Goal: Task Accomplishment & Management: Manage account settings

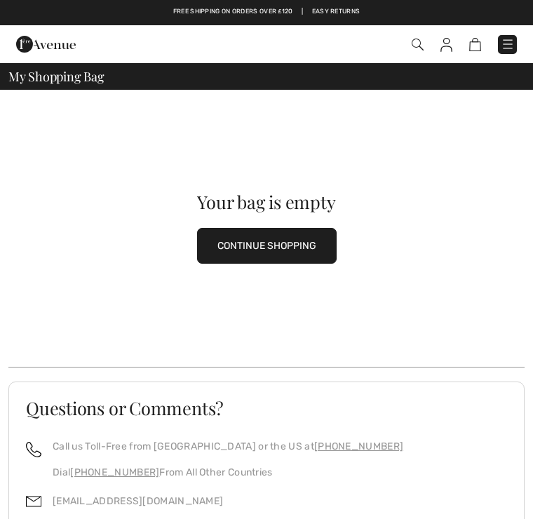
click at [418, 39] on img at bounding box center [417, 45] width 12 height 12
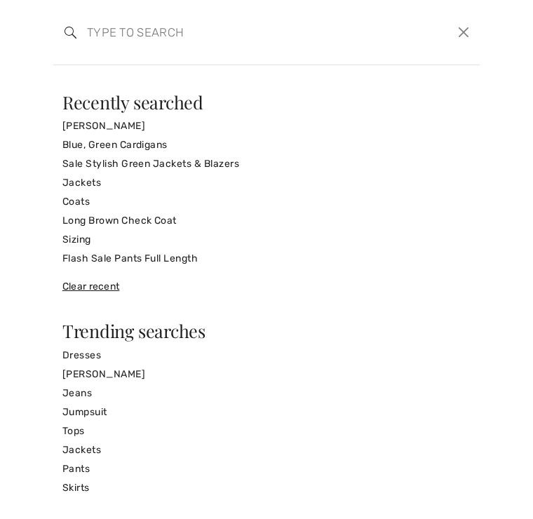
click at [101, 180] on link "Jackets" at bounding box center [266, 182] width 408 height 19
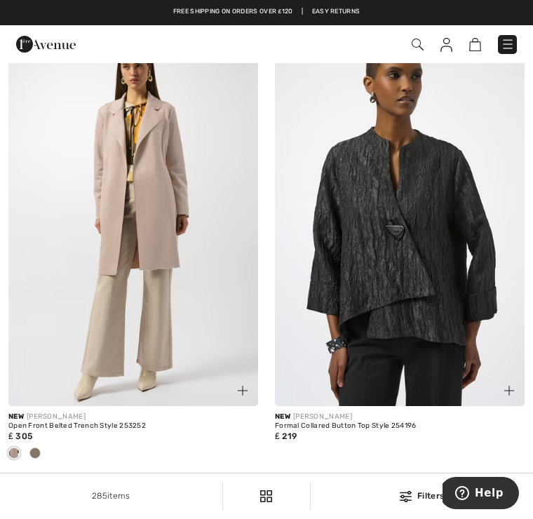
scroll to position [4509, 0]
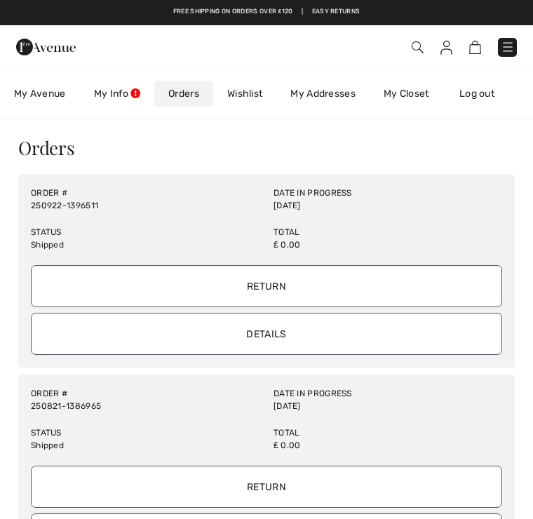
click at [315, 336] on input "Details" at bounding box center [266, 334] width 471 height 42
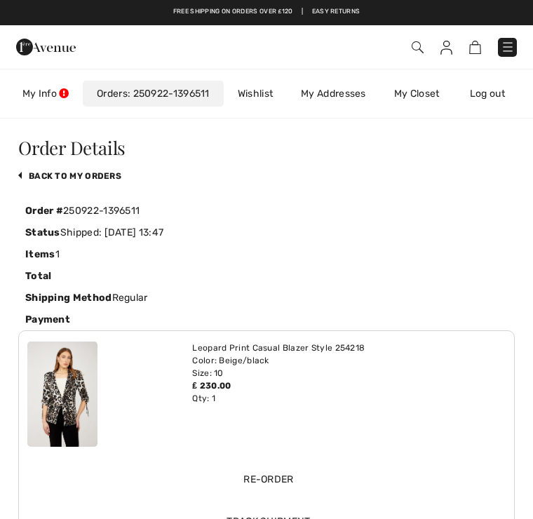
scroll to position [0, 79]
click at [415, 24] on div "Free shipping on orders over ₤120 | Easy Returns" at bounding box center [266, 19] width 519 height 24
click at [62, 87] on link "My Info" at bounding box center [45, 94] width 74 height 26
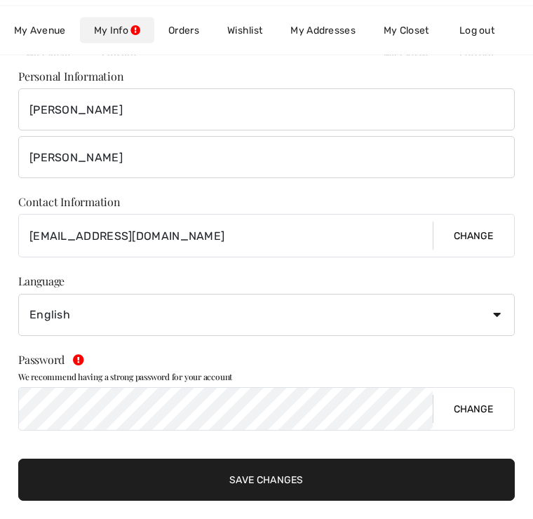
scroll to position [151, 0]
click at [60, 42] on link "My Avenue 257 Reward points ₤ 381 Credit" at bounding box center [40, 31] width 80 height 26
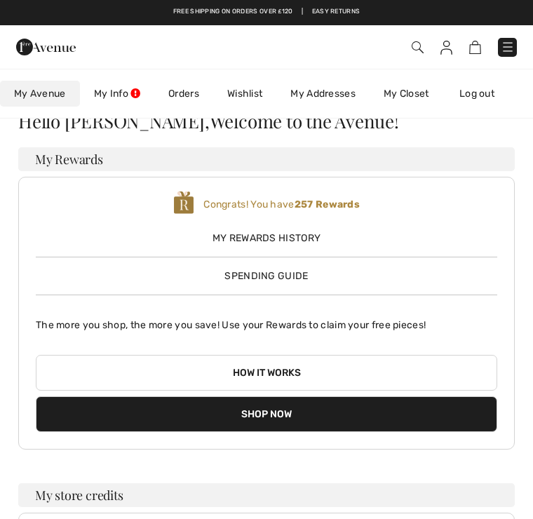
scroll to position [1, 0]
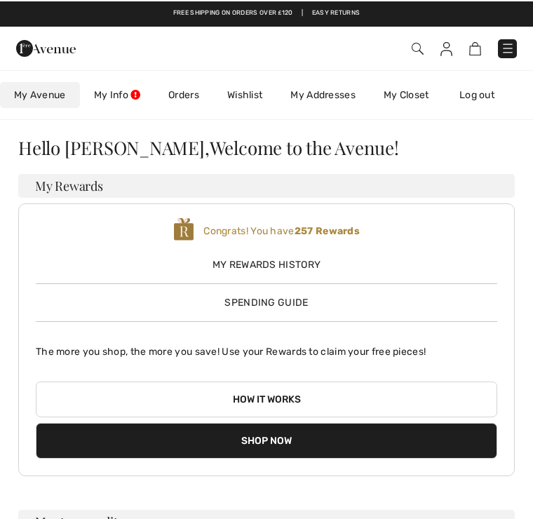
click at [417, 94] on link "My Closet" at bounding box center [406, 94] width 74 height 26
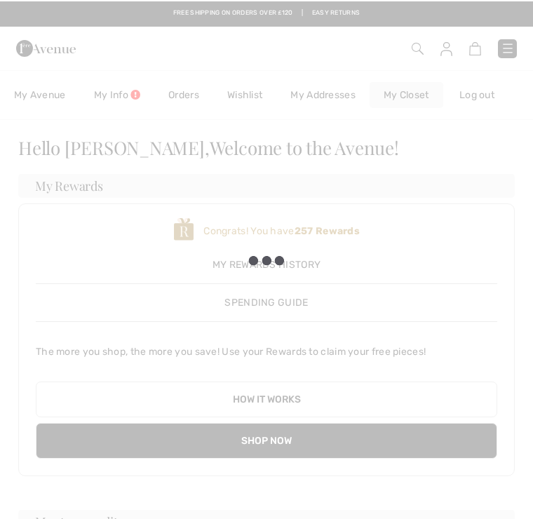
scroll to position [0, 0]
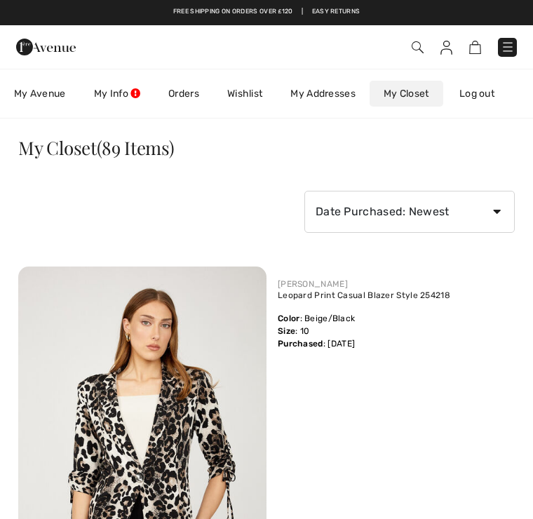
click at [510, 49] on img at bounding box center [507, 47] width 14 height 14
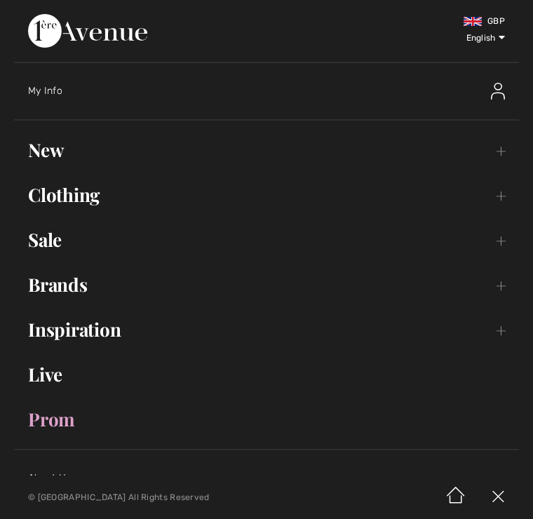
click at [59, 376] on link "Live" at bounding box center [266, 374] width 505 height 31
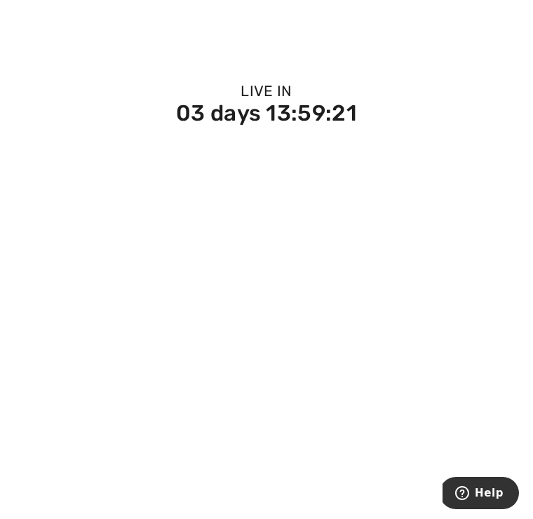
click at [137, 86] on div "Live In 03 days 13:59:21" at bounding box center [266, 93] width 533 height 61
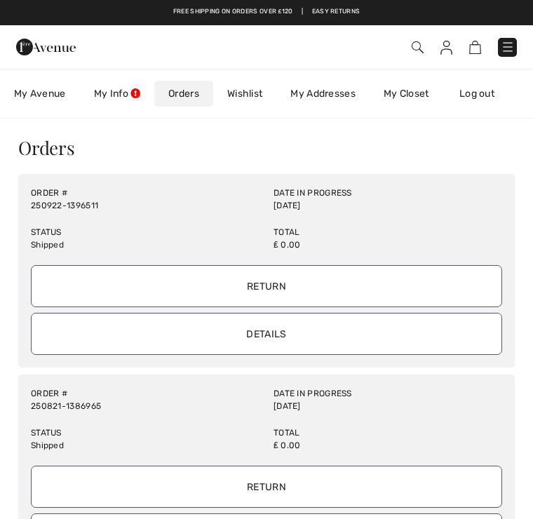
click at [62, 95] on span "My Avenue" at bounding box center [40, 93] width 52 height 15
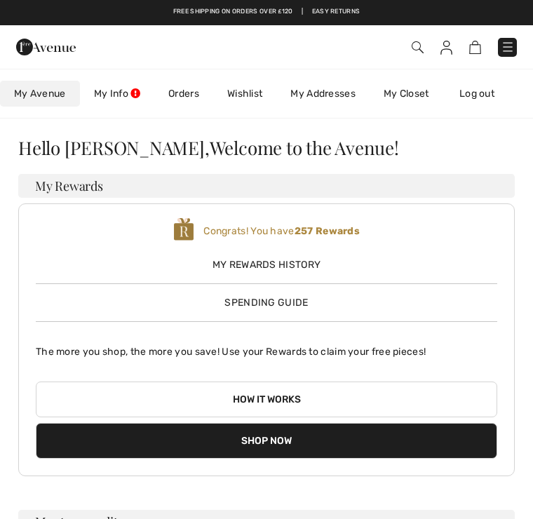
click at [130, 88] on link "My Info" at bounding box center [117, 94] width 74 height 26
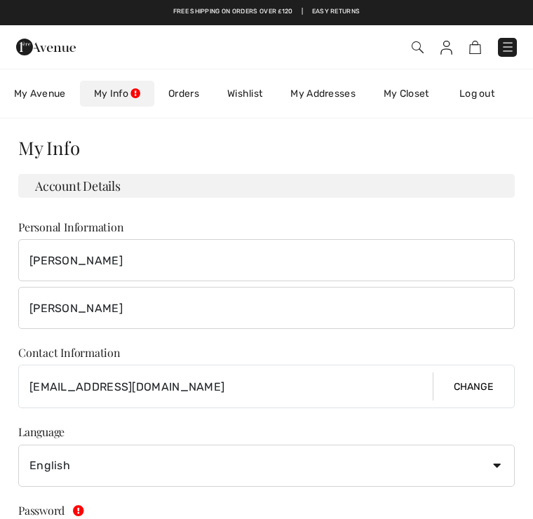
click at [421, 41] on img at bounding box center [417, 47] width 12 height 12
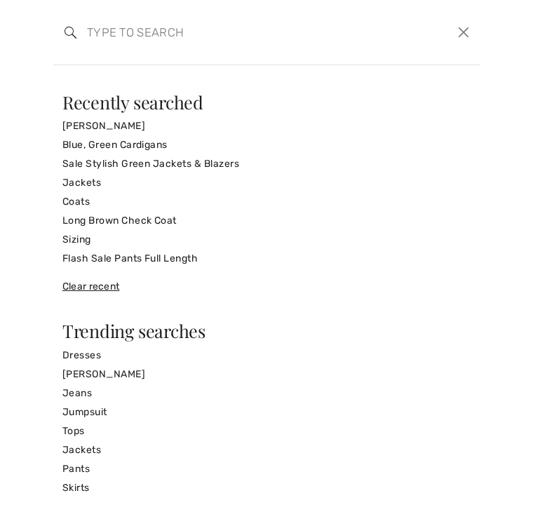
click at [433, 104] on div "Recently searched" at bounding box center [266, 102] width 408 height 18
click at [472, 22] on button "Close" at bounding box center [464, 32] width 20 height 21
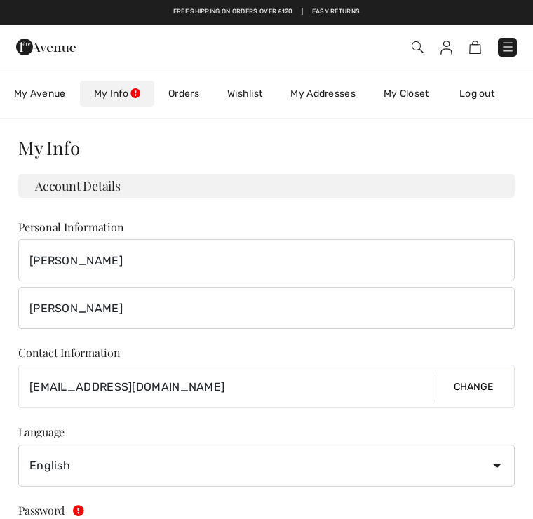
click at [418, 48] on img at bounding box center [417, 47] width 12 height 12
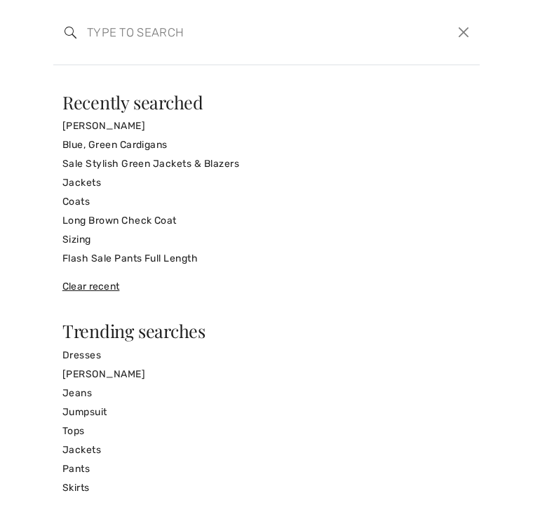
click at [458, 65] on div "We think you will love New FRANK LYMAN Chic Beaded Crew Neck Pullover Style 259…" at bounding box center [266, 292] width 533 height 454
click at [473, 26] on button "Close" at bounding box center [464, 32] width 20 height 21
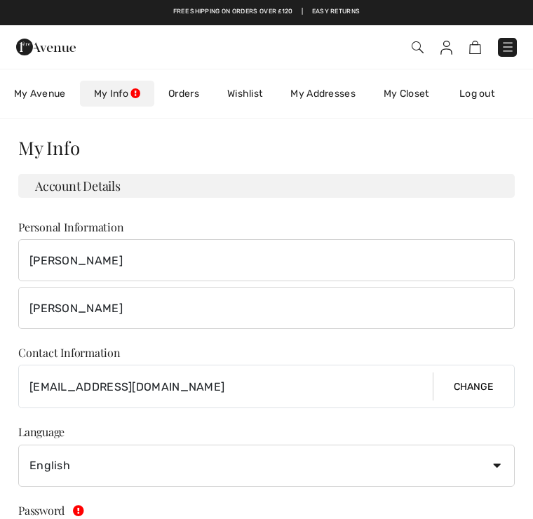
click at [456, 39] on span at bounding box center [374, 47] width 283 height 19
click at [450, 51] on img at bounding box center [446, 48] width 12 height 14
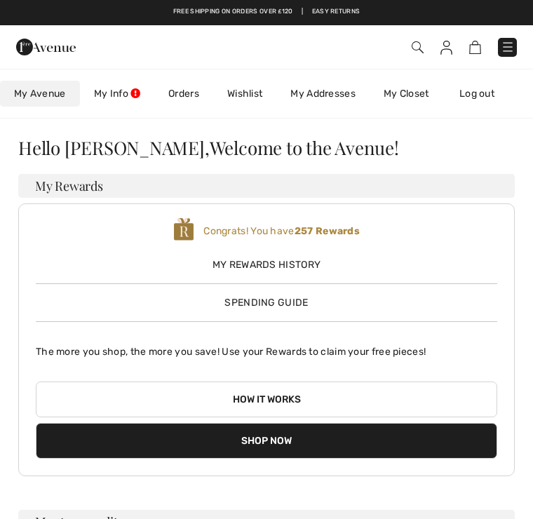
click at [469, 120] on div "Free shipping on orders over ₤120 | Easy Returns Checkout Hi, Paula! 257 Reward…" at bounding box center [266, 425] width 533 height 850
click at [478, 48] on img at bounding box center [475, 47] width 12 height 13
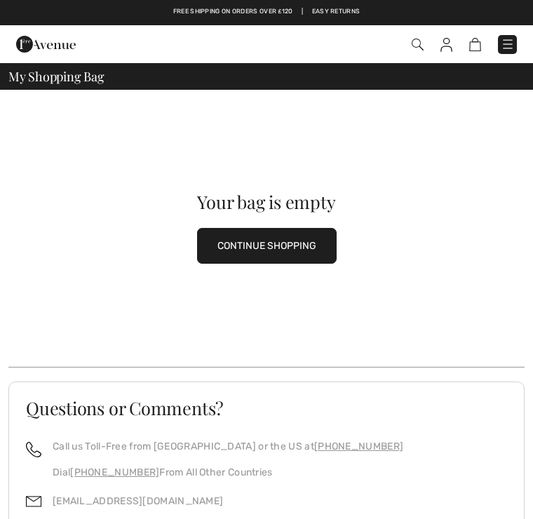
click at [505, 41] on img at bounding box center [507, 44] width 14 height 14
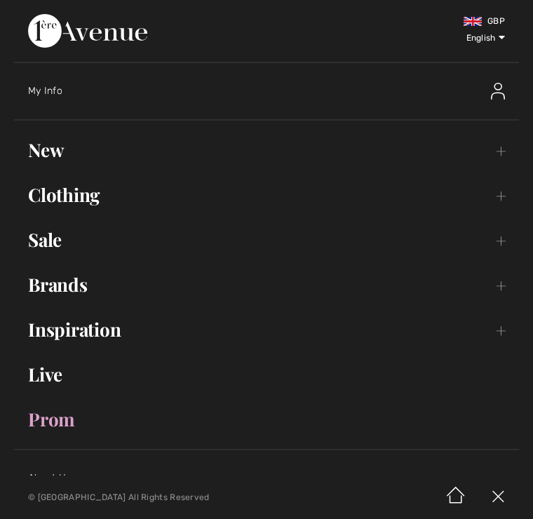
click at [75, 390] on link "Live" at bounding box center [266, 374] width 505 height 31
click at [74, 379] on link "Live" at bounding box center [266, 374] width 505 height 31
click at [67, 366] on link "Live" at bounding box center [266, 374] width 505 height 31
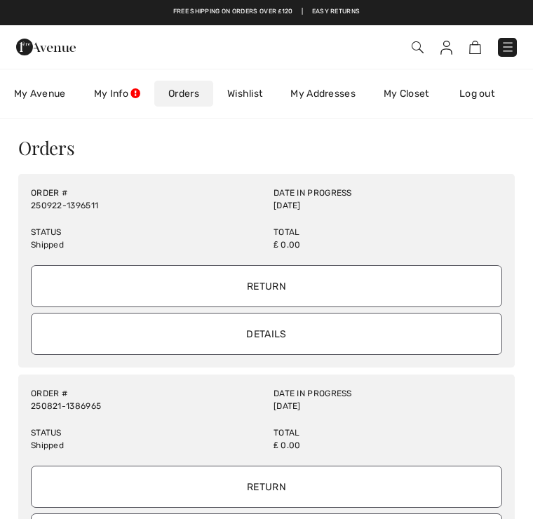
click at [421, 50] on img at bounding box center [417, 47] width 12 height 12
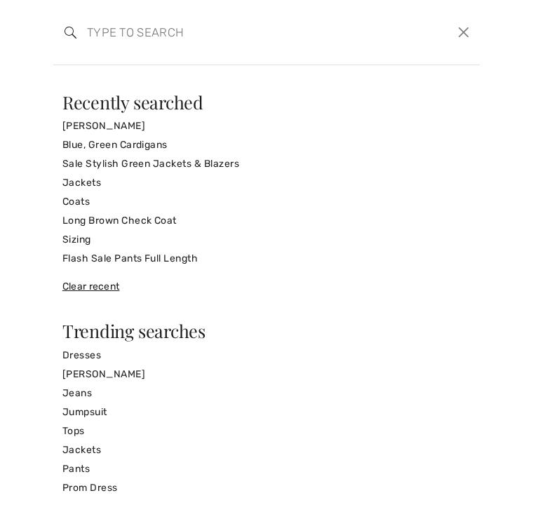
click at [468, 74] on div "We think you will love New FRANK LYMAN Chic Beaded Crew Neck Pullover Style 259…" at bounding box center [266, 292] width 533 height 454
click at [473, 28] on button "Close" at bounding box center [464, 32] width 20 height 21
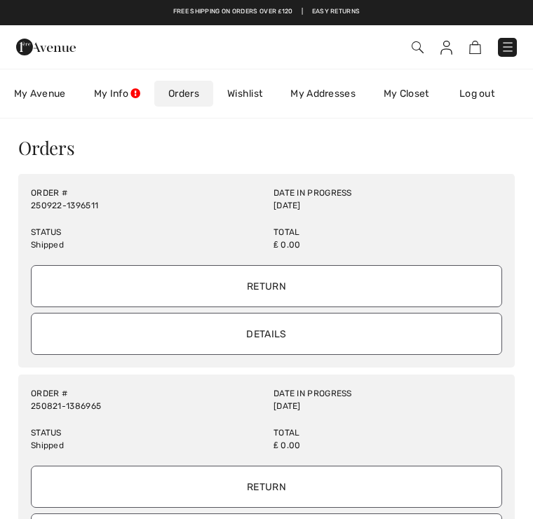
click at [451, 46] on img at bounding box center [446, 48] width 12 height 14
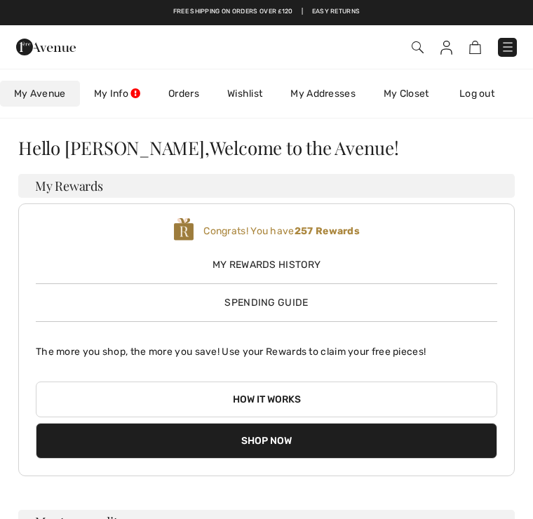
click at [478, 49] on img at bounding box center [475, 47] width 12 height 13
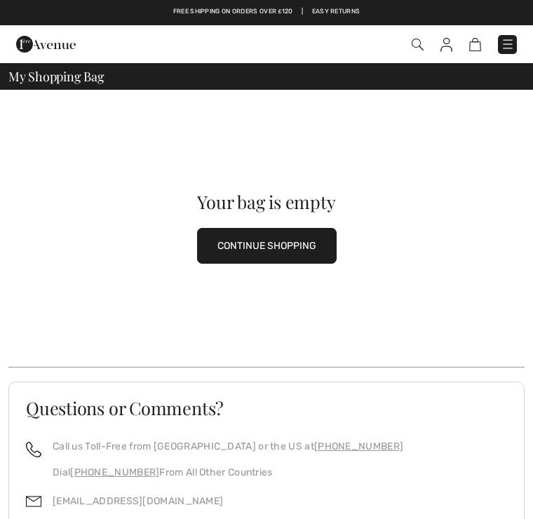
click at [514, 44] on img at bounding box center [507, 44] width 14 height 14
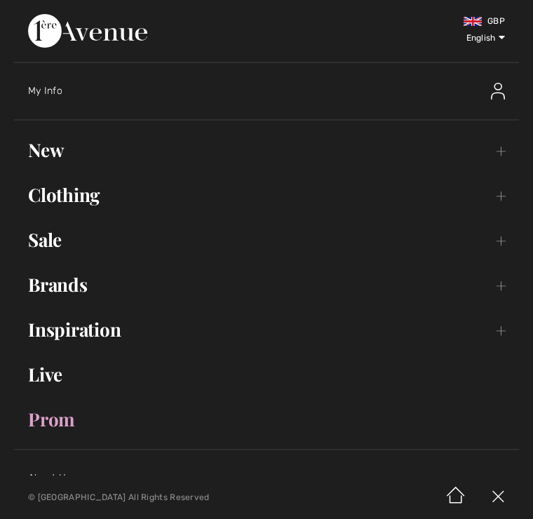
click at [70, 385] on link "Live" at bounding box center [266, 374] width 505 height 31
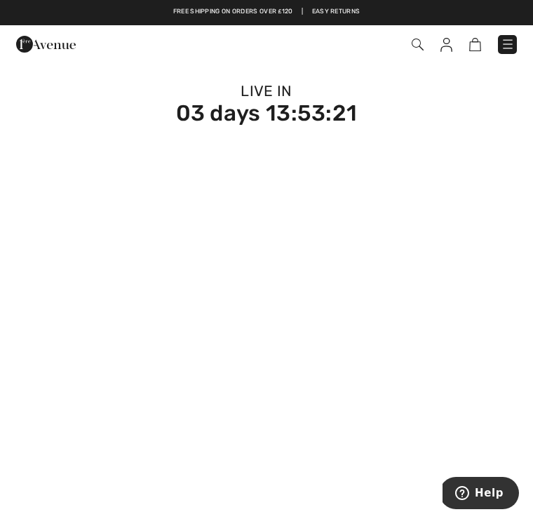
click at [448, 48] on img at bounding box center [446, 45] width 12 height 14
click at [421, 47] on img at bounding box center [417, 45] width 12 height 12
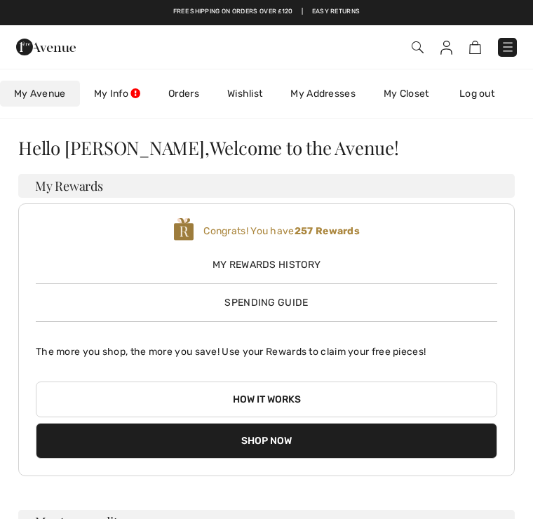
click at [135, 95] on link "My Info" at bounding box center [117, 94] width 74 height 26
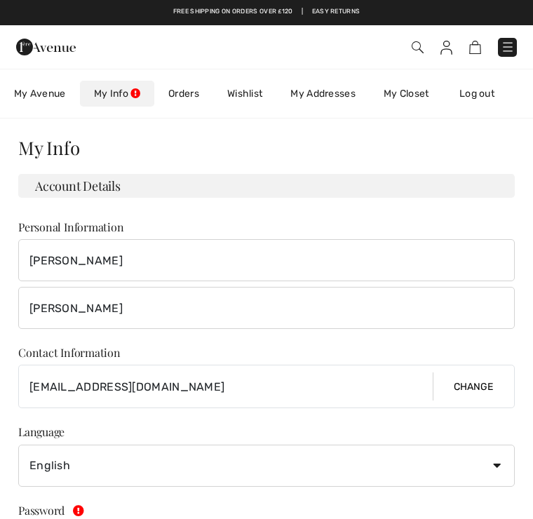
click at [421, 52] on img at bounding box center [417, 47] width 12 height 12
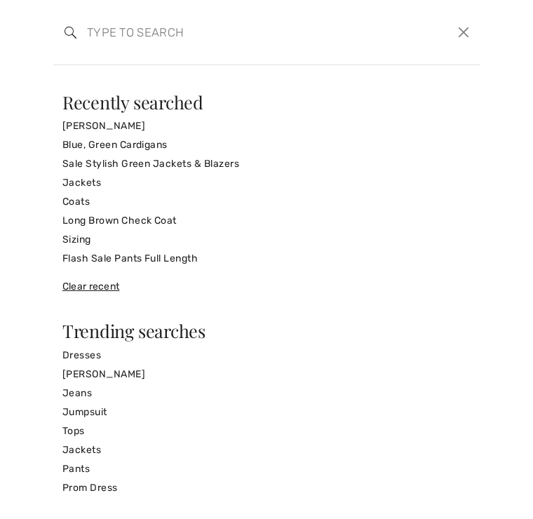
click at [446, 98] on div "Recently searched" at bounding box center [266, 102] width 408 height 18
click at [465, 31] on button "Close" at bounding box center [464, 32] width 20 height 21
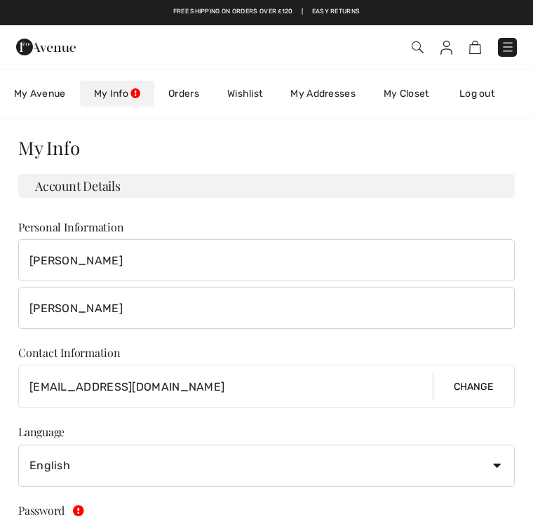
click at [489, 99] on link "Log out" at bounding box center [483, 94] width 77 height 26
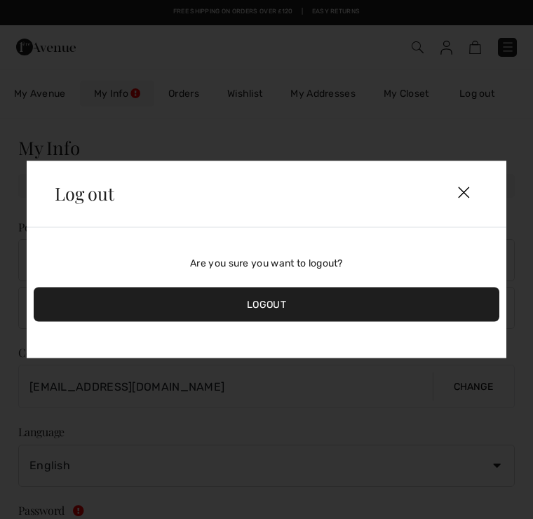
click at [297, 308] on div "Logout" at bounding box center [266, 304] width 465 height 34
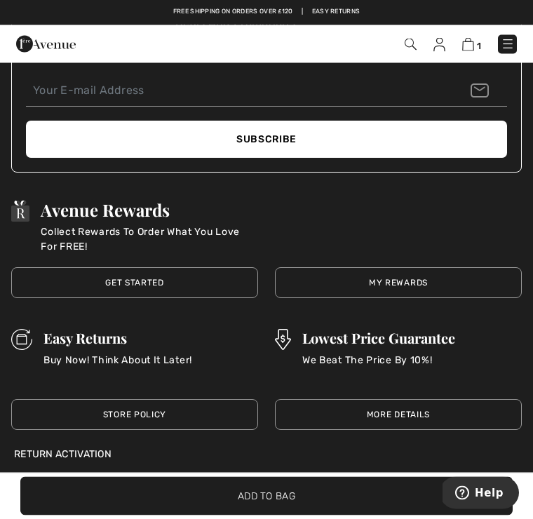
scroll to position [2926, 0]
